Goal: Navigation & Orientation: Find specific page/section

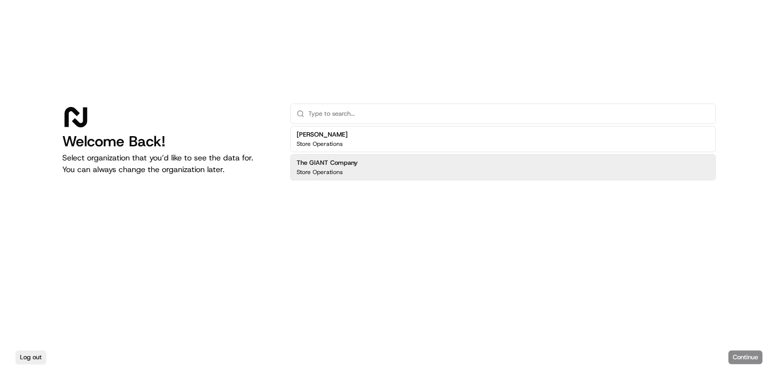
click at [423, 170] on div "The GIANT Company Store Operations" at bounding box center [502, 167] width 425 height 26
click at [759, 358] on button "Continue" at bounding box center [745, 357] width 34 height 14
